Goal: Find specific page/section: Find specific page/section

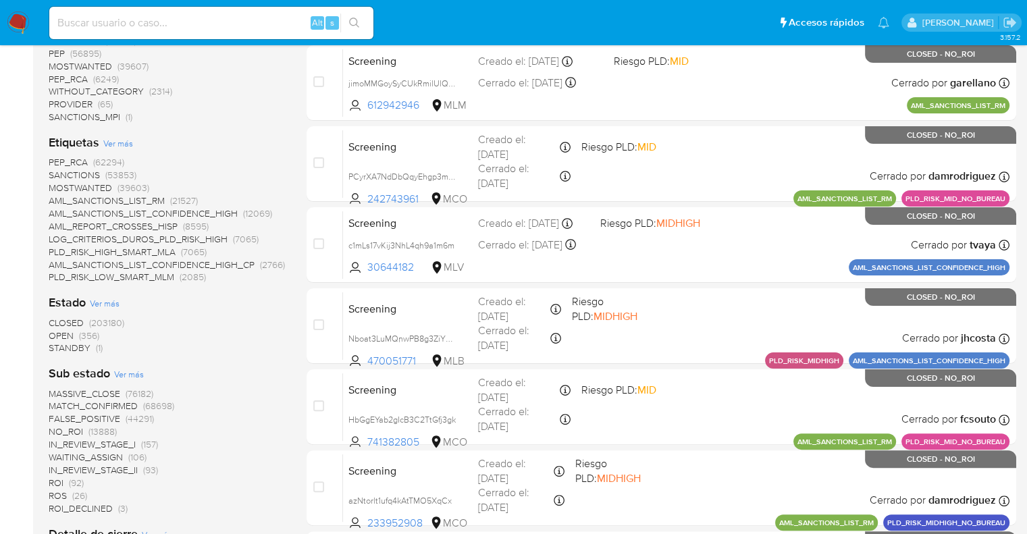
scroll to position [247, 0]
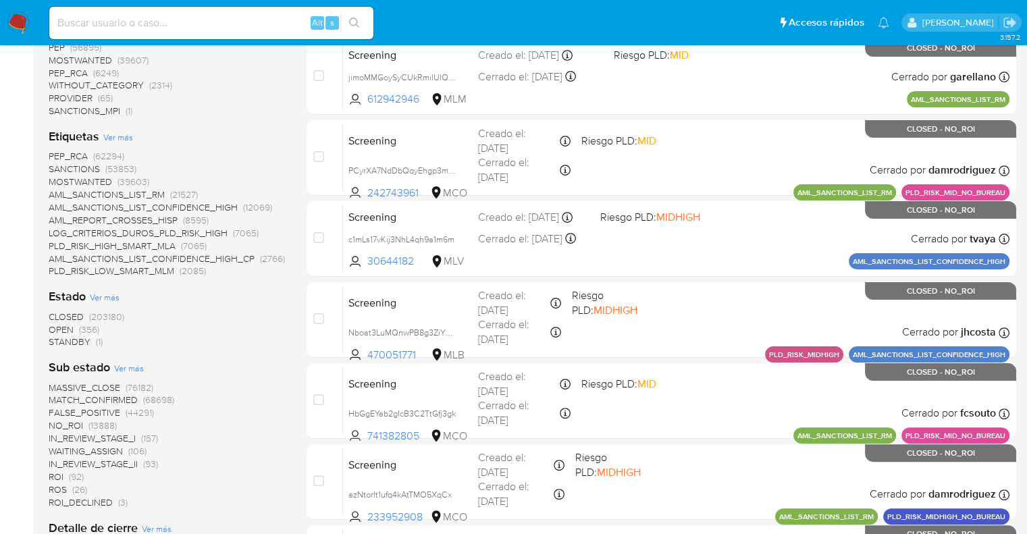
click at [57, 326] on span "OPEN" at bounding box center [61, 330] width 25 height 14
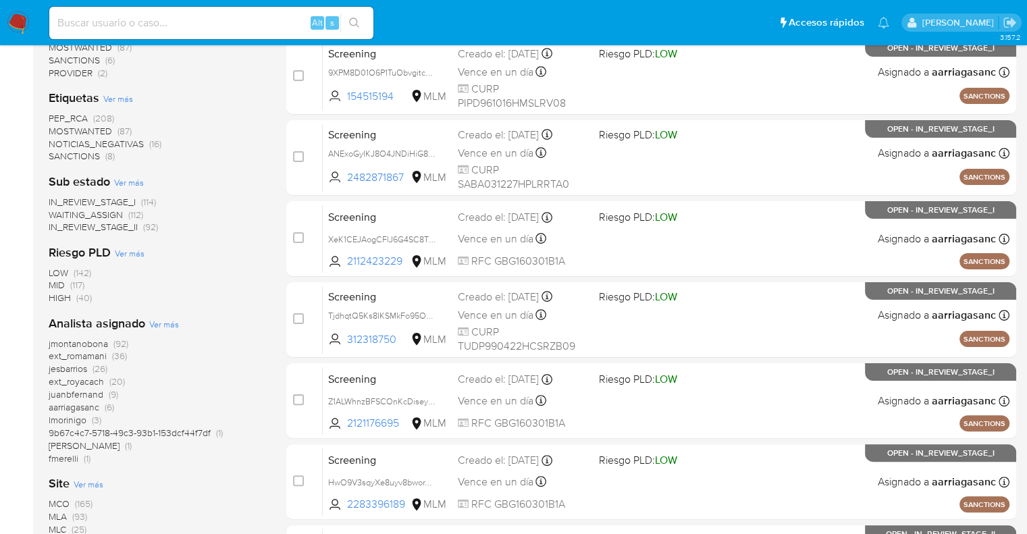
click at [56, 150] on span "SANCTIONS" at bounding box center [74, 156] width 51 height 14
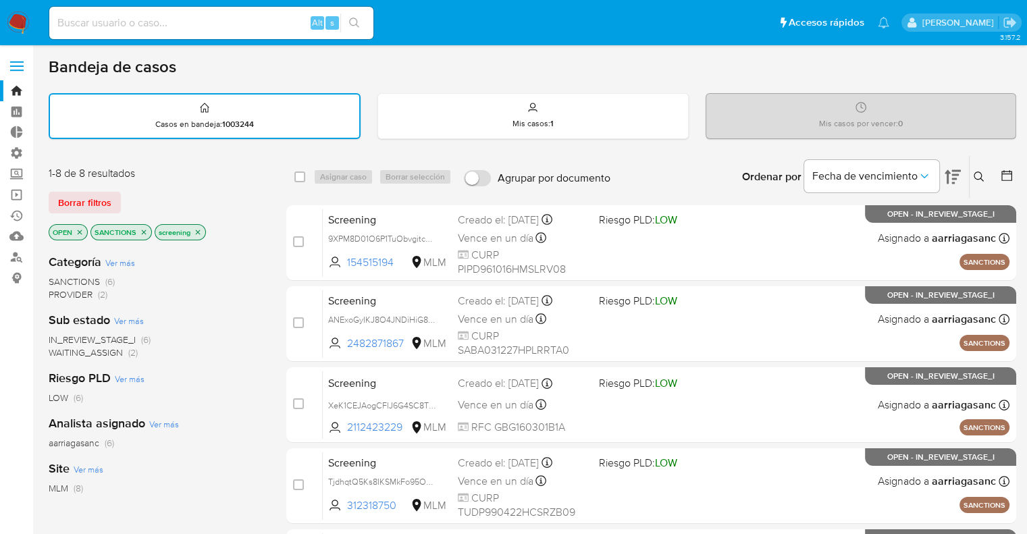
click at [143, 231] on icon "close-filter" at bounding box center [144, 232] width 5 height 5
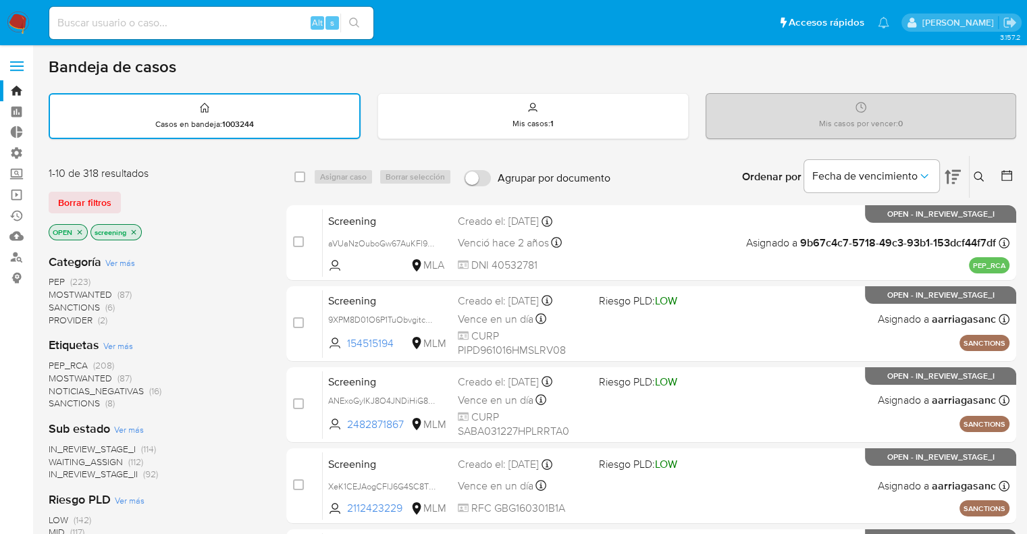
click at [56, 378] on span "MOSTWANTED" at bounding box center [80, 379] width 63 height 14
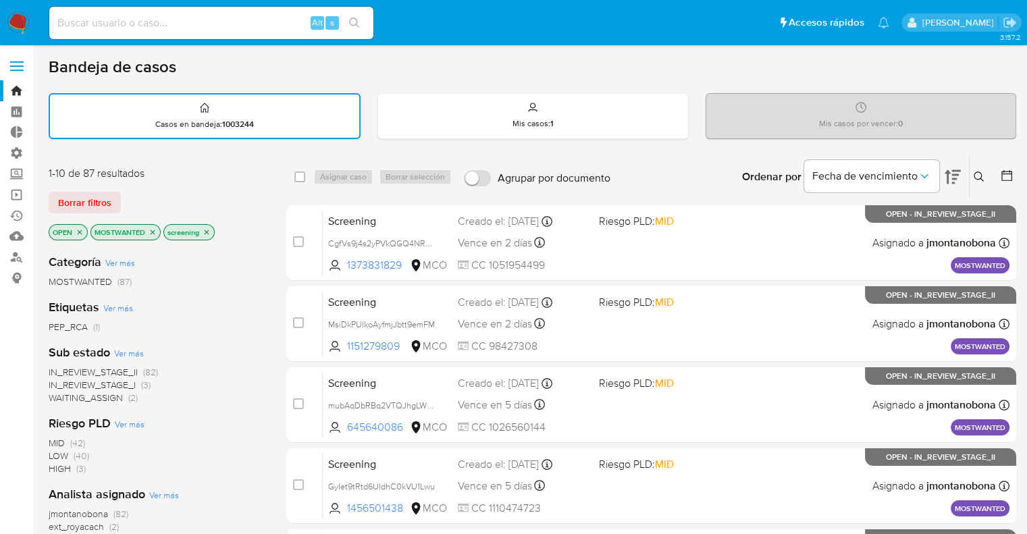
click at [62, 397] on span "WAITING_ASSIGN" at bounding box center [86, 398] width 74 height 14
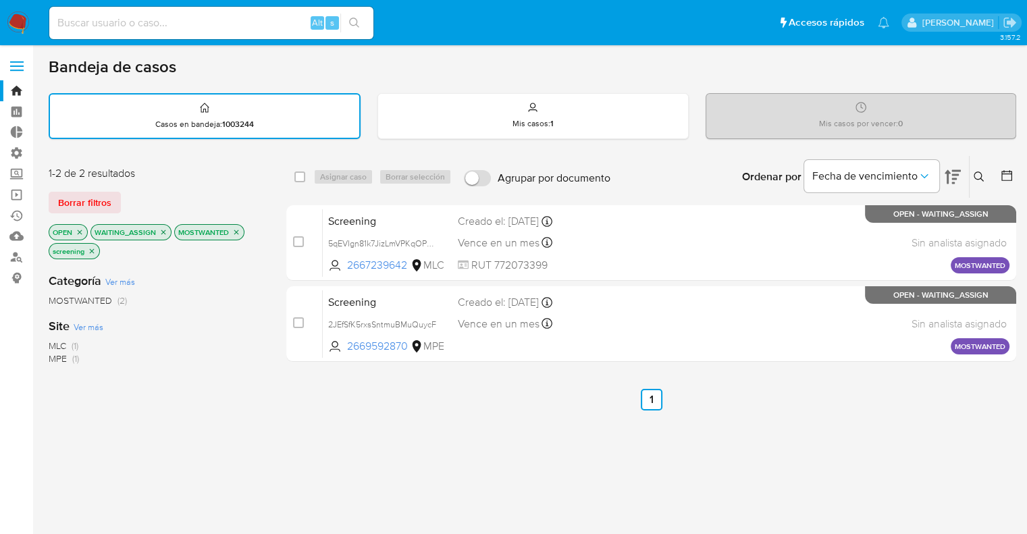
click at [162, 231] on icon "close-filter" at bounding box center [163, 232] width 5 height 5
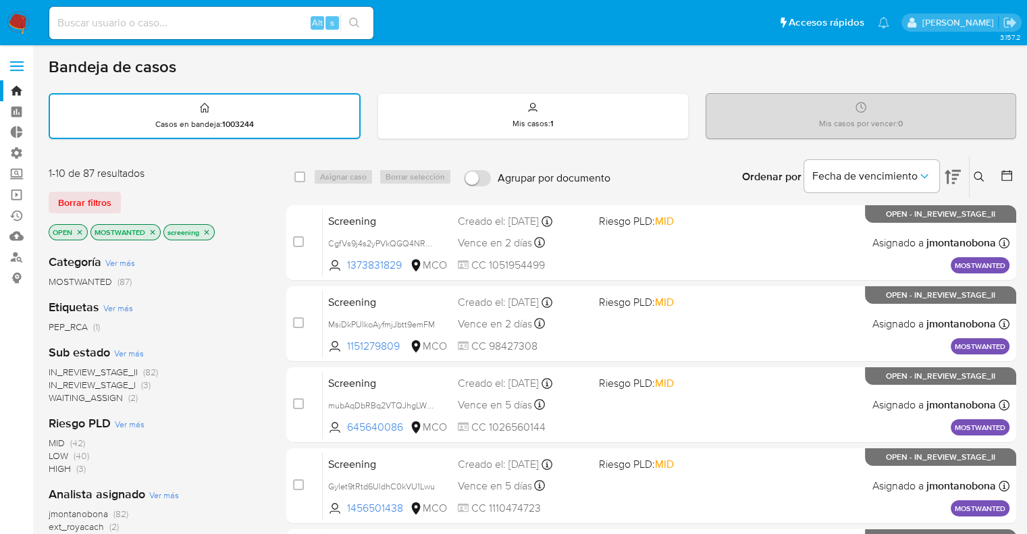
click at [154, 229] on icon "close-filter" at bounding box center [153, 232] width 8 height 8
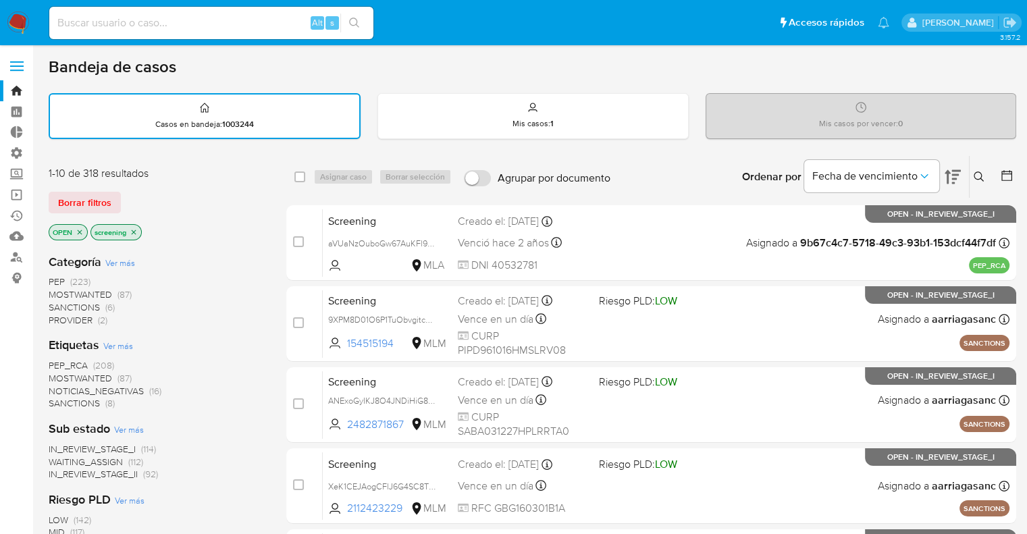
click at [49, 364] on span "PEP_RCA" at bounding box center [68, 366] width 39 height 14
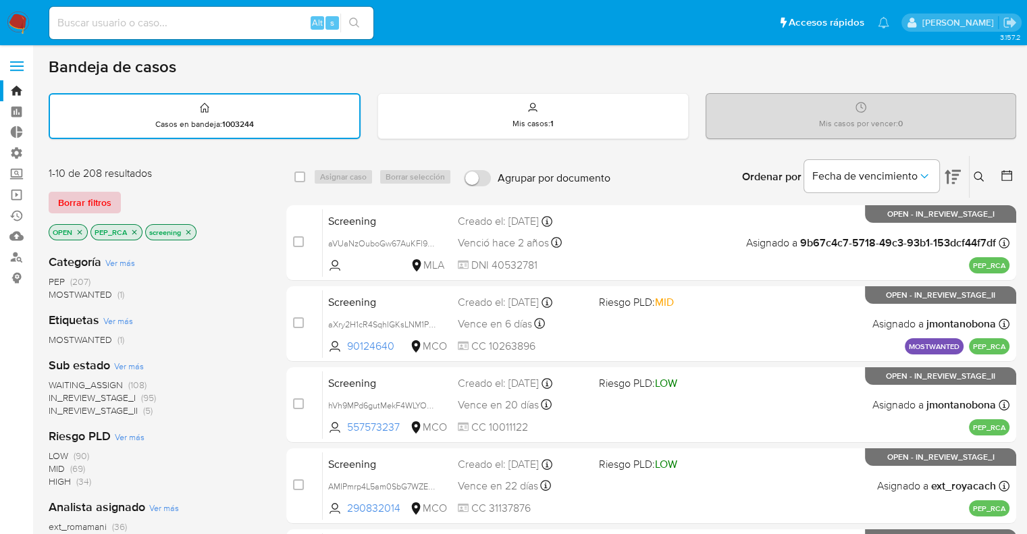
click at [116, 198] on button "Borrar filtros" at bounding box center [85, 203] width 72 height 22
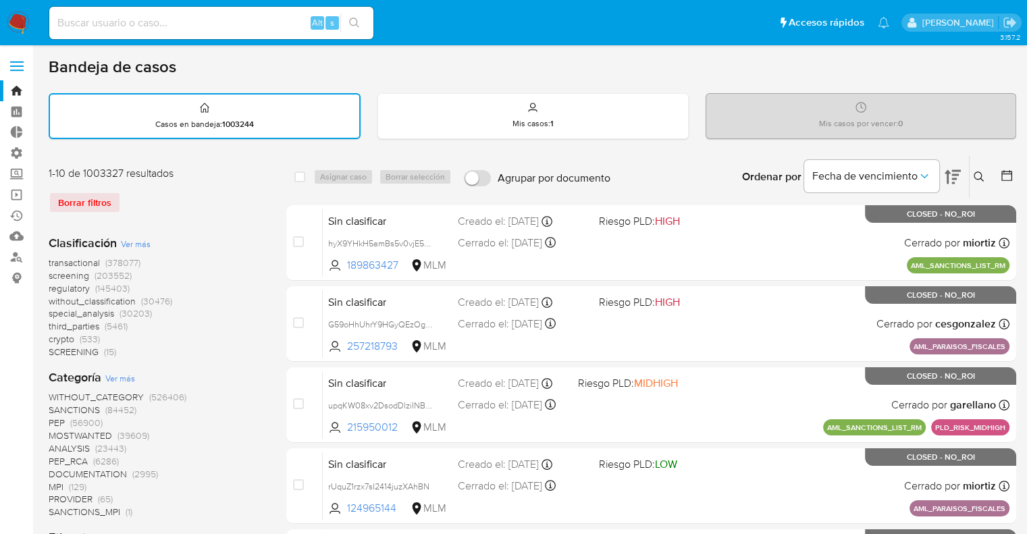
click at [53, 290] on span "regulatory" at bounding box center [69, 289] width 41 height 14
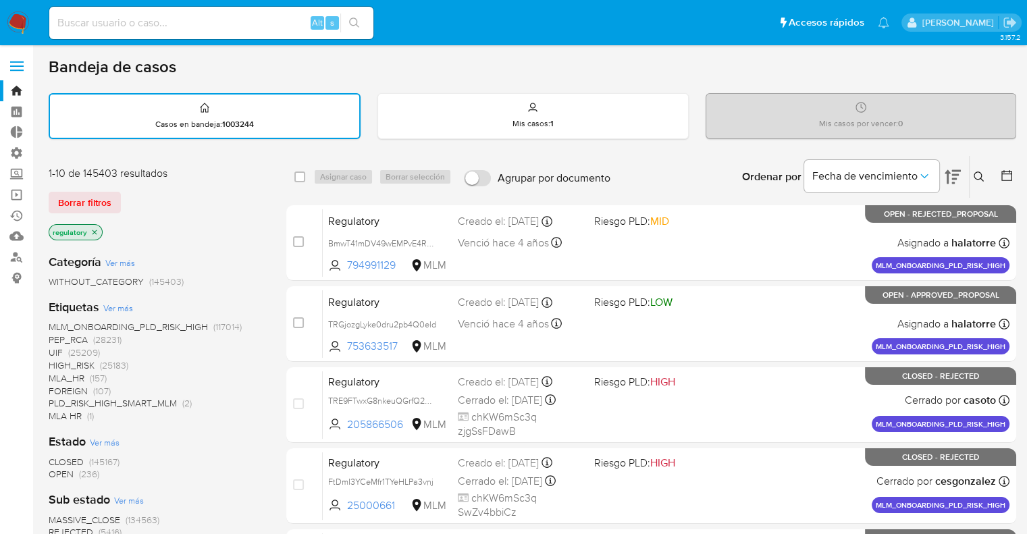
click at [55, 474] on span "OPEN" at bounding box center [61, 474] width 25 height 14
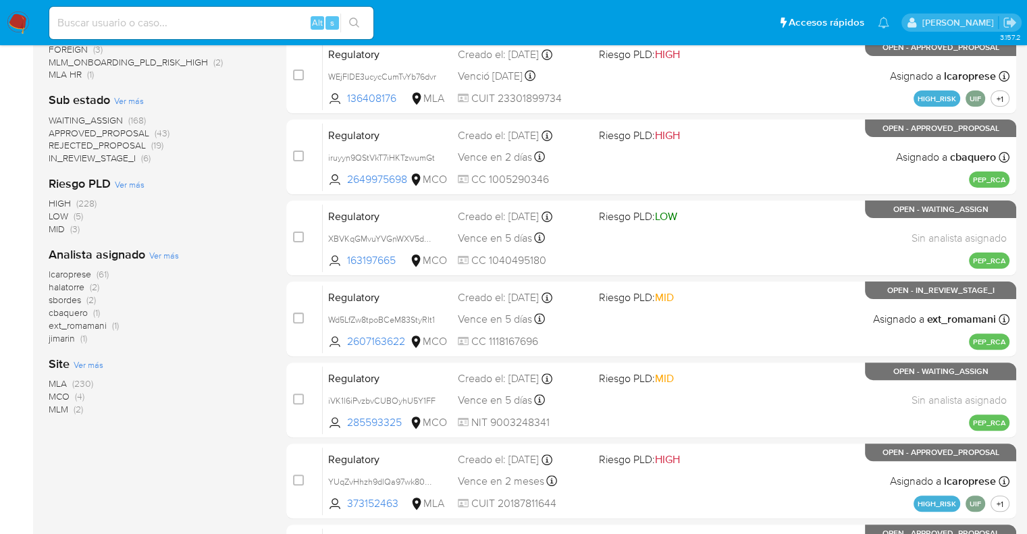
scroll to position [351, 0]
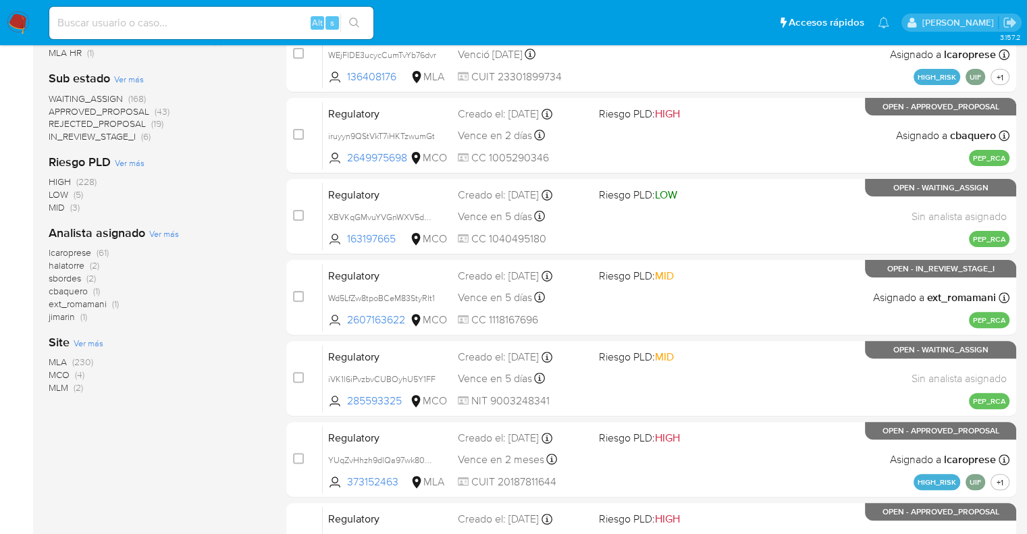
click at [57, 369] on span "MCO" at bounding box center [59, 375] width 21 height 14
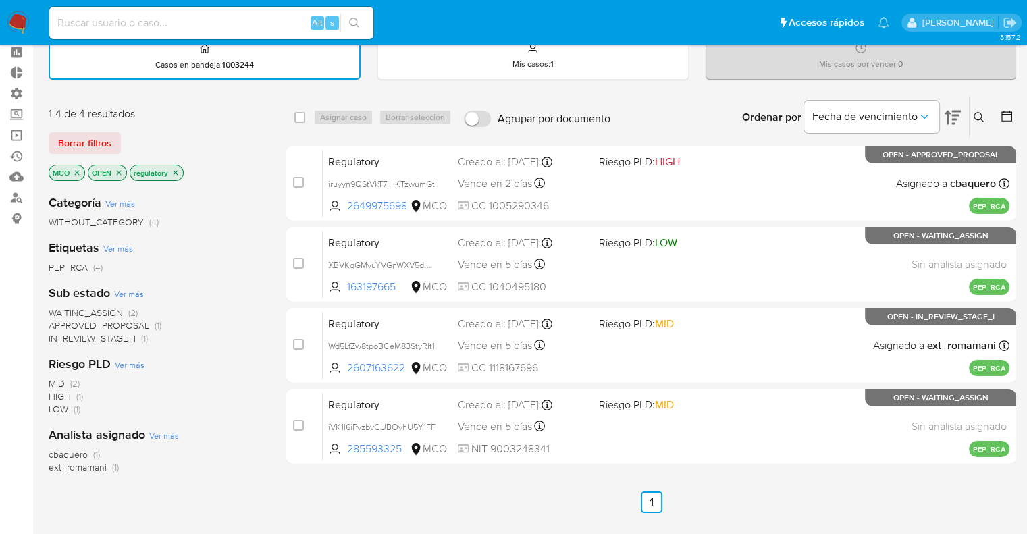
scroll to position [59, 0]
click at [104, 149] on span "Borrar filtros" at bounding box center [84, 143] width 53 height 19
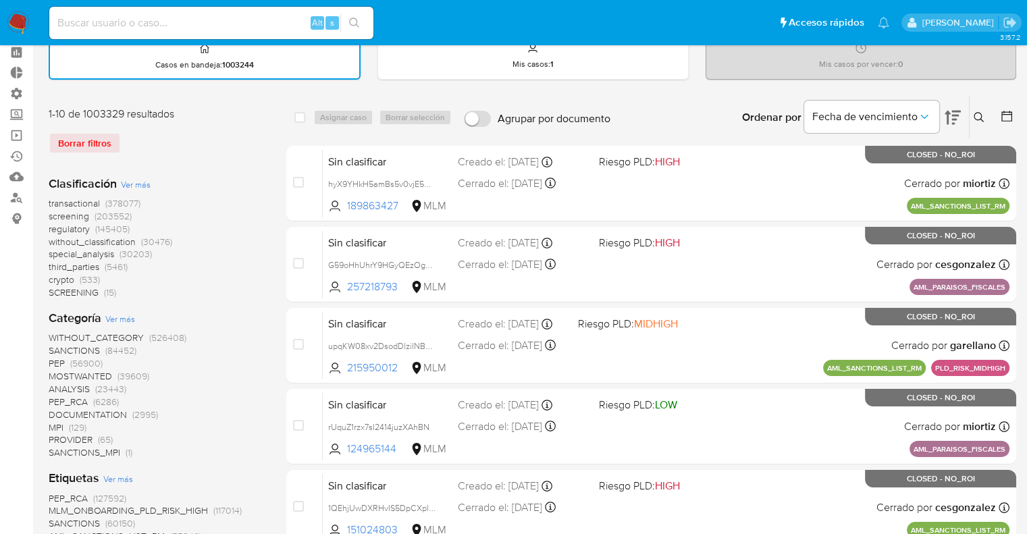
click at [52, 216] on span "screening" at bounding box center [69, 216] width 41 height 14
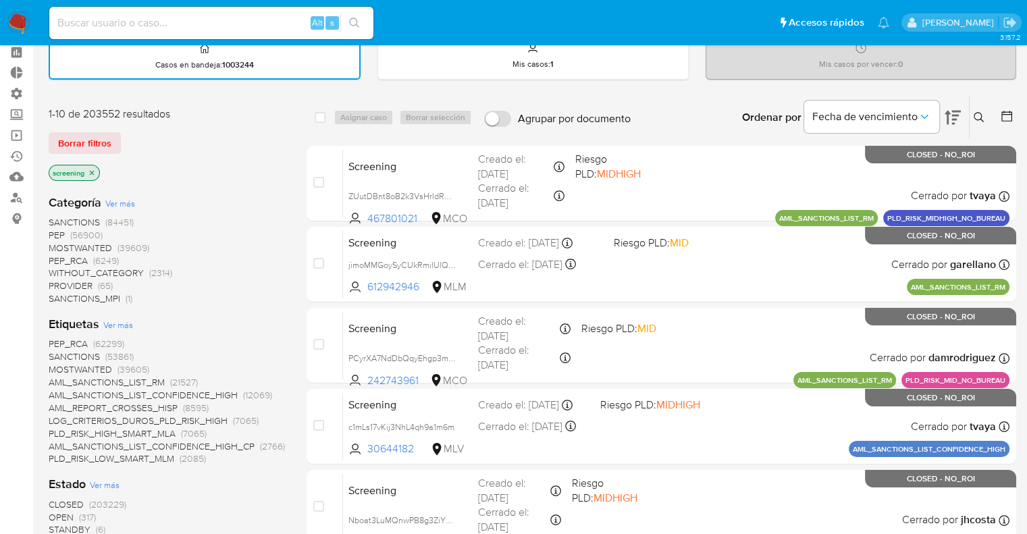
click at [59, 513] on span "OPEN" at bounding box center [61, 518] width 25 height 14
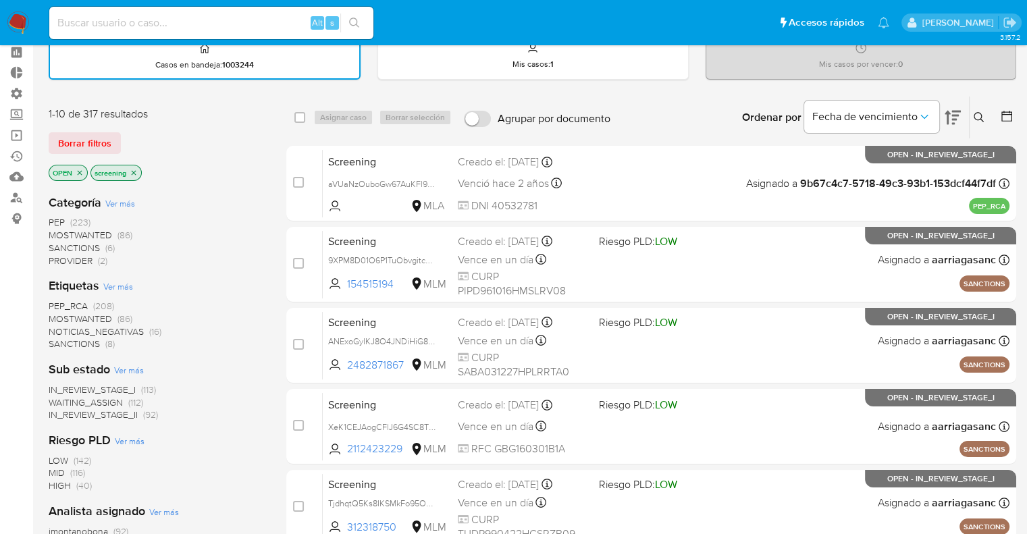
click at [57, 305] on span "PEP_RCA" at bounding box center [68, 306] width 39 height 14
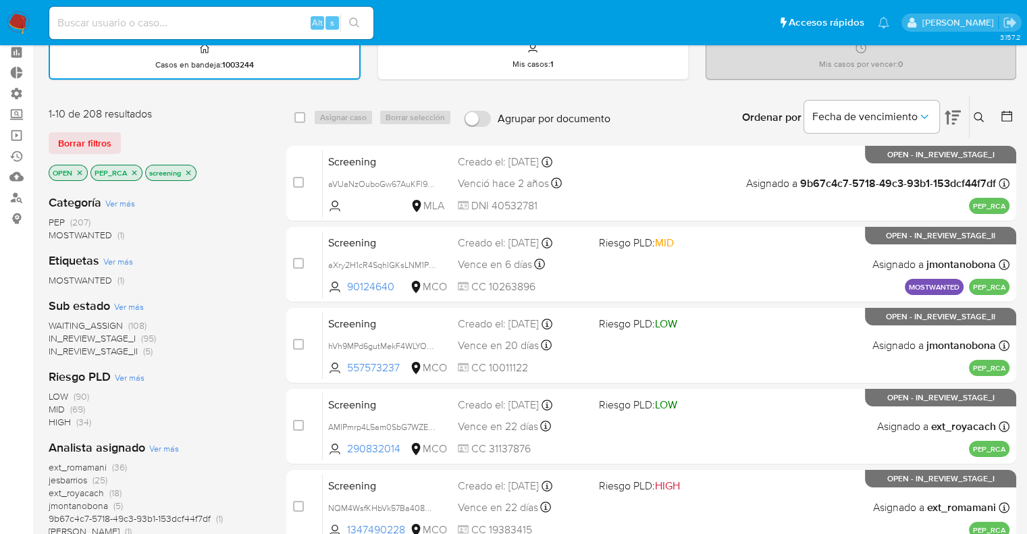
click at [132, 172] on icon "close-filter" at bounding box center [134, 173] width 8 height 8
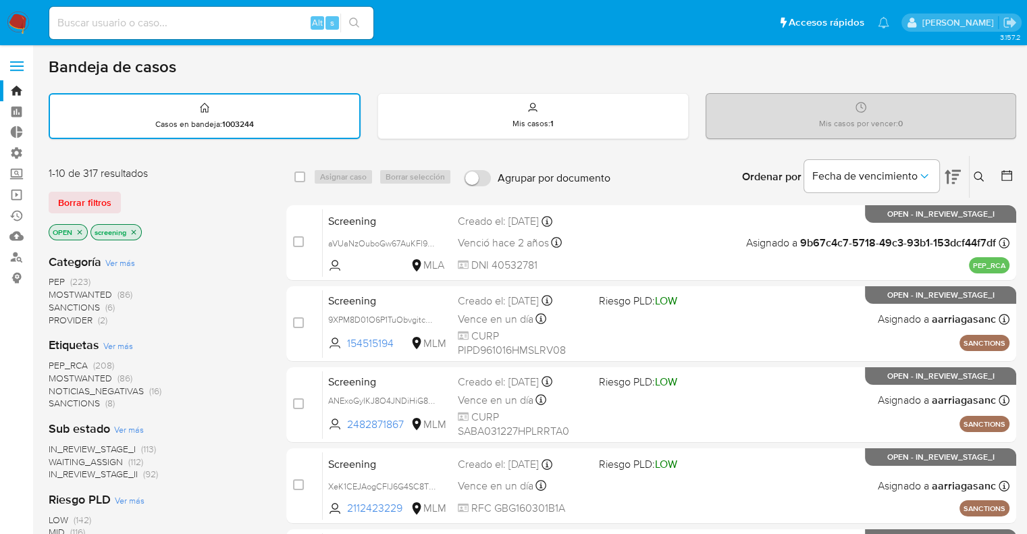
click at [134, 194] on div "Borrar filtros" at bounding box center [157, 203] width 216 height 22
click at [138, 199] on div "Borrar filtros" at bounding box center [157, 203] width 216 height 22
click at [130, 195] on div "Borrar filtros" at bounding box center [157, 203] width 216 height 22
click at [124, 197] on div "Borrar filtros" at bounding box center [157, 203] width 216 height 22
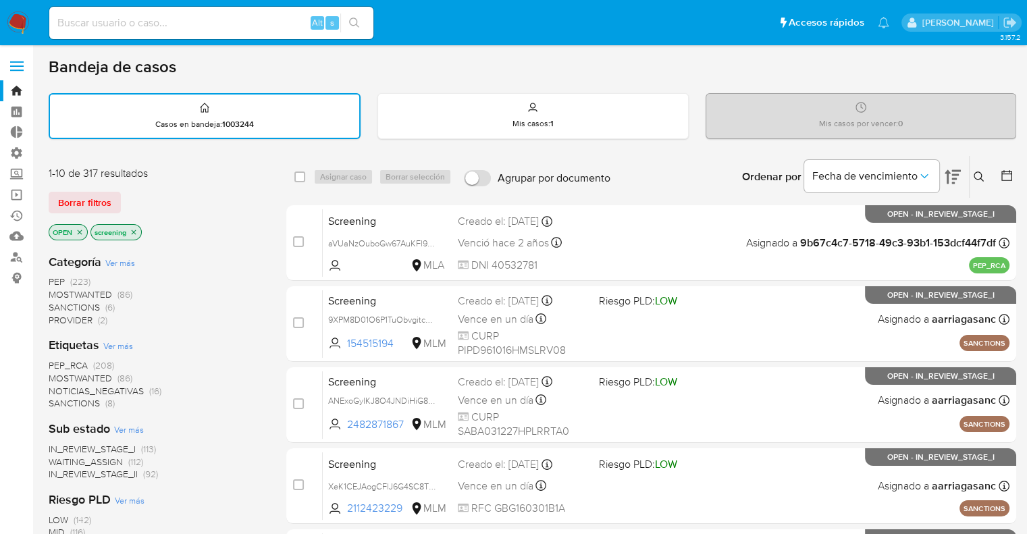
click at [123, 197] on div "Borrar filtros" at bounding box center [157, 203] width 216 height 22
click at [128, 194] on div "Borrar filtros" at bounding box center [157, 203] width 216 height 22
click at [124, 195] on div "Borrar filtros" at bounding box center [157, 203] width 216 height 22
click at [122, 194] on div "Borrar filtros" at bounding box center [157, 203] width 216 height 22
click at [124, 194] on div "Borrar filtros" at bounding box center [157, 203] width 216 height 22
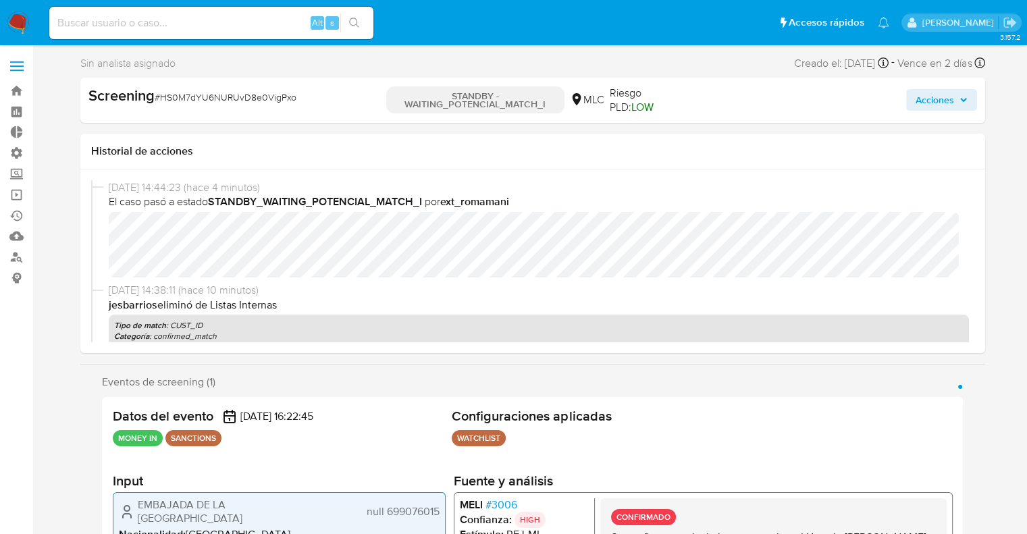
select select "10"
